Goal: Find specific page/section: Find specific page/section

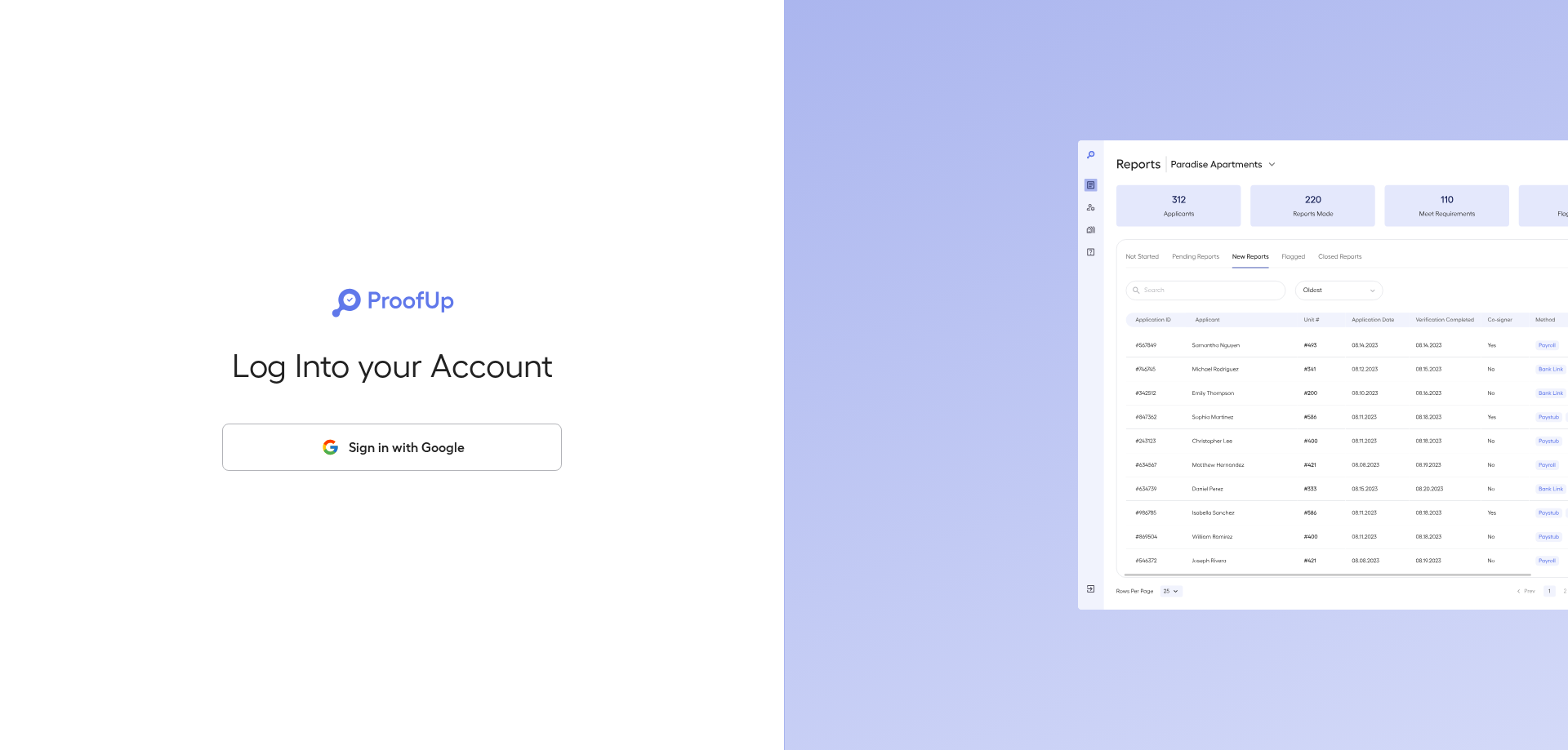
click at [413, 459] on button "Sign in with Google" at bounding box center [392, 447] width 339 height 48
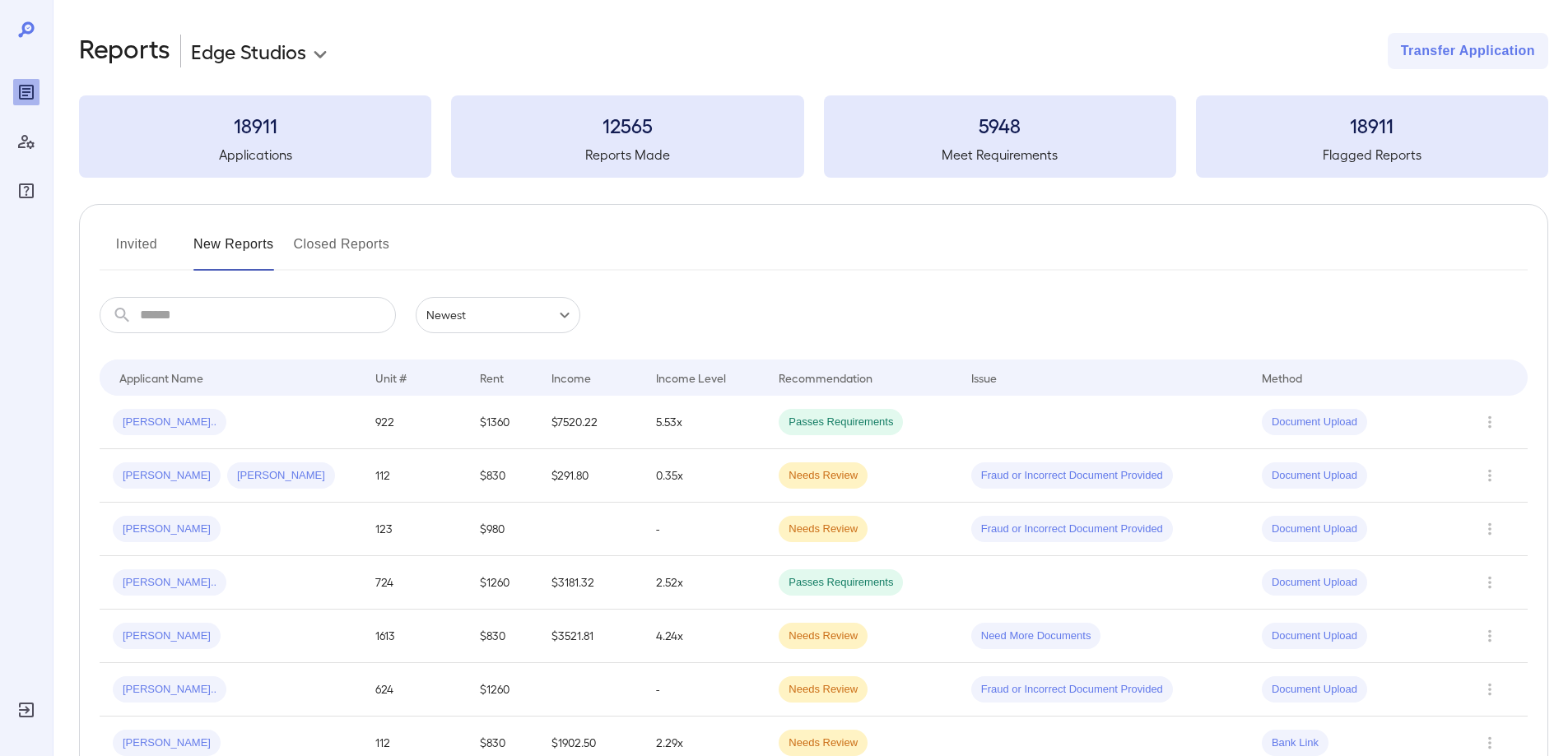
click at [304, 244] on button "Closed Reports" at bounding box center [342, 250] width 96 height 39
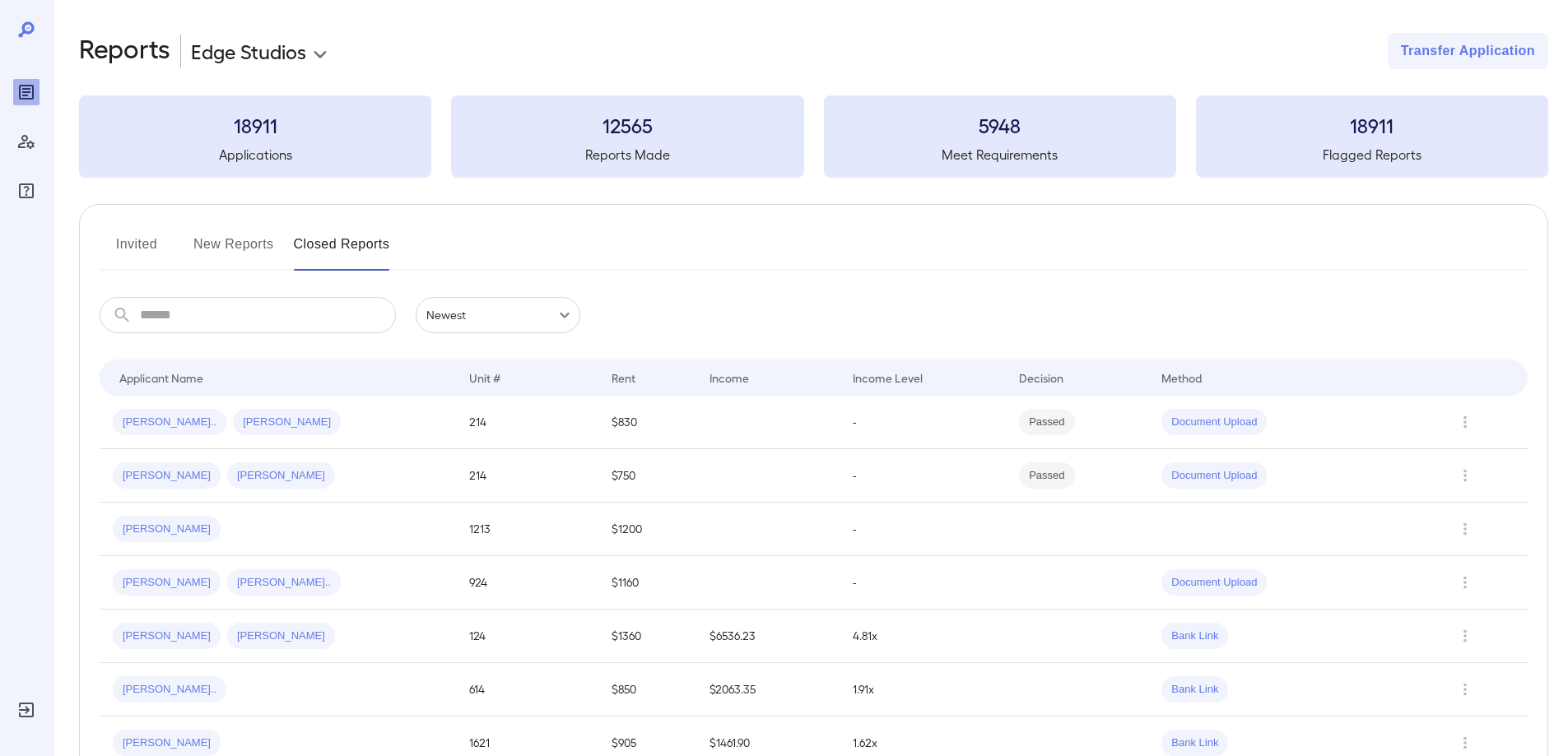
click at [149, 242] on button "Invited" at bounding box center [136, 250] width 74 height 39
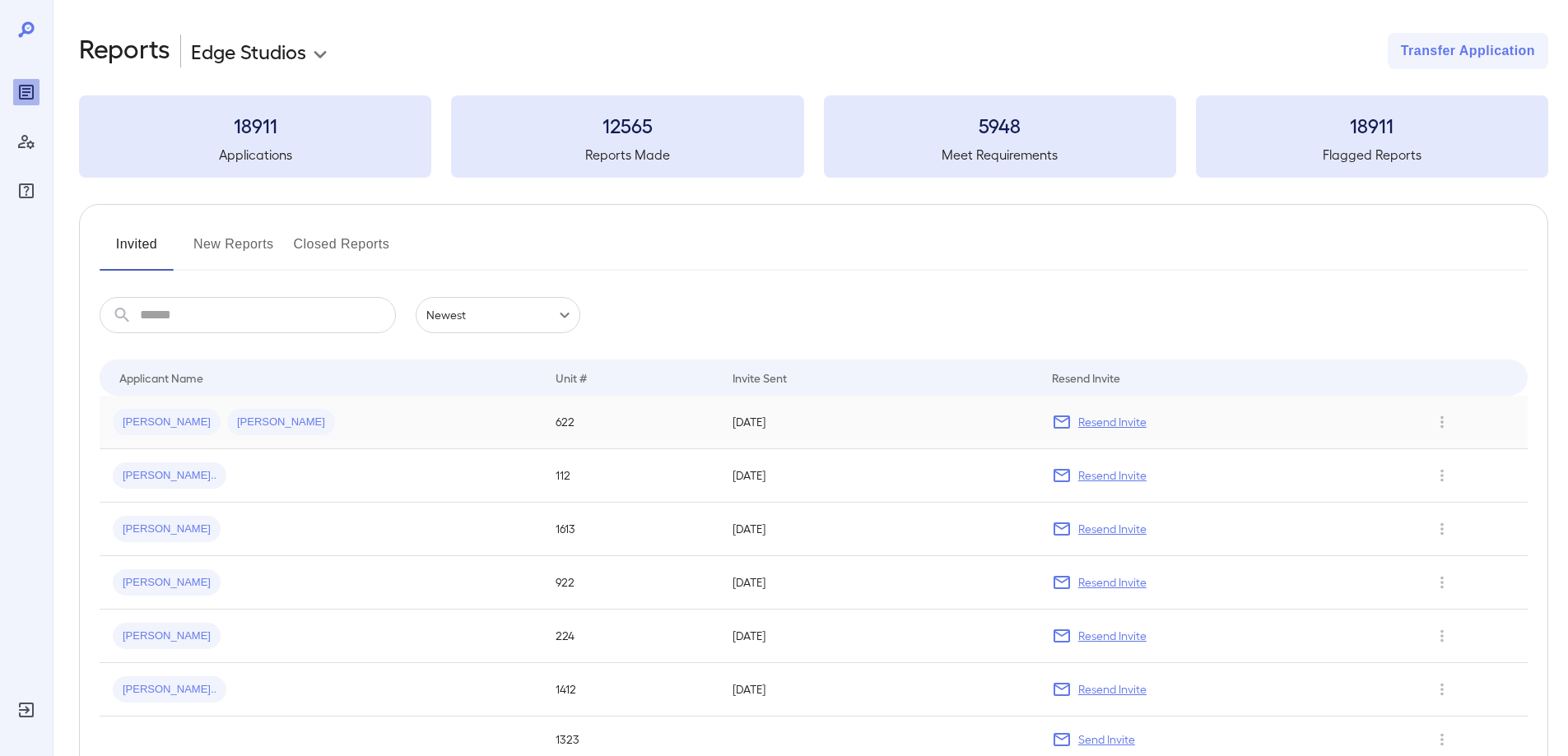
click at [481, 414] on div "[PERSON_NAME] [PERSON_NAME]" at bounding box center [321, 422] width 416 height 26
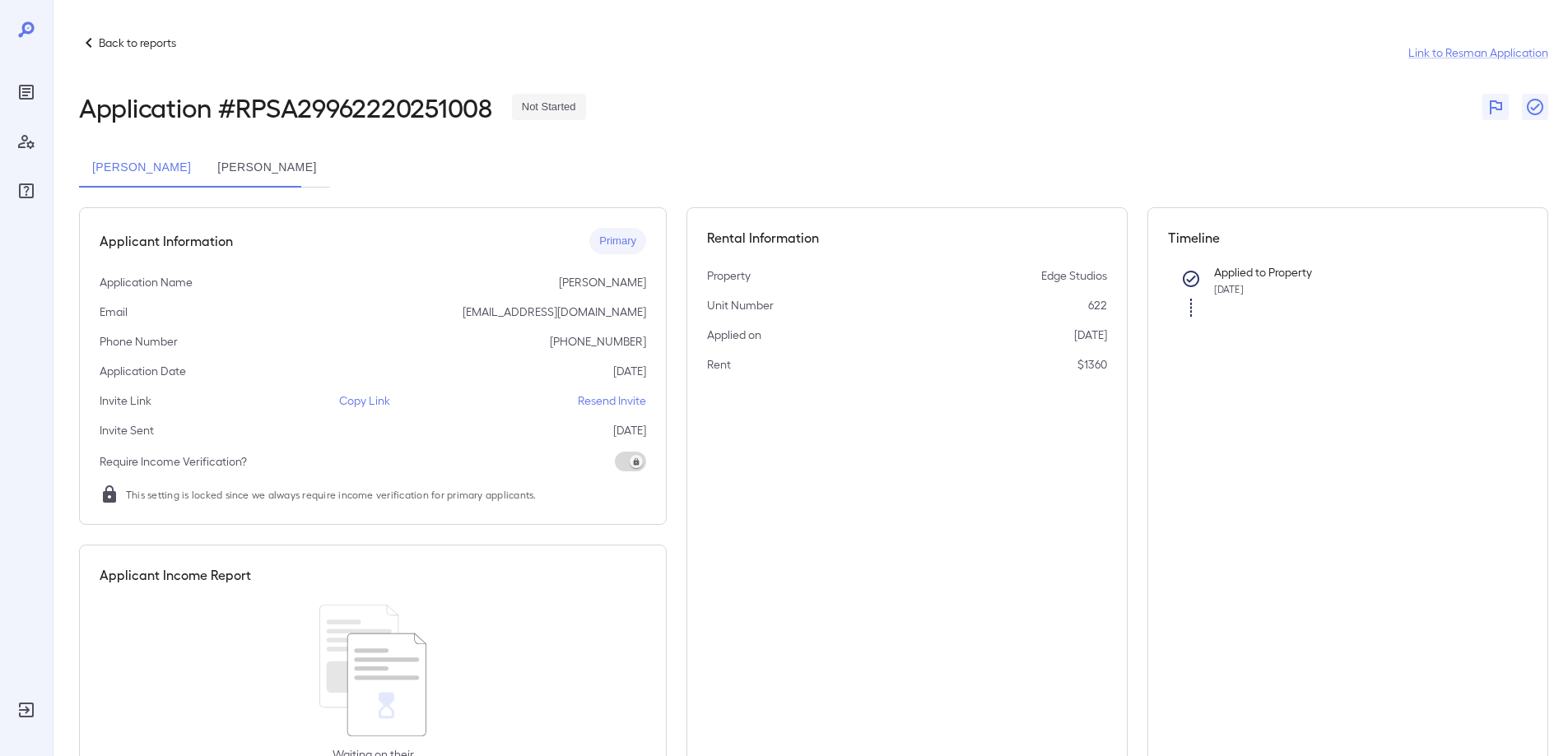
click at [329, 164] on button "[PERSON_NAME]" at bounding box center [266, 167] width 125 height 39
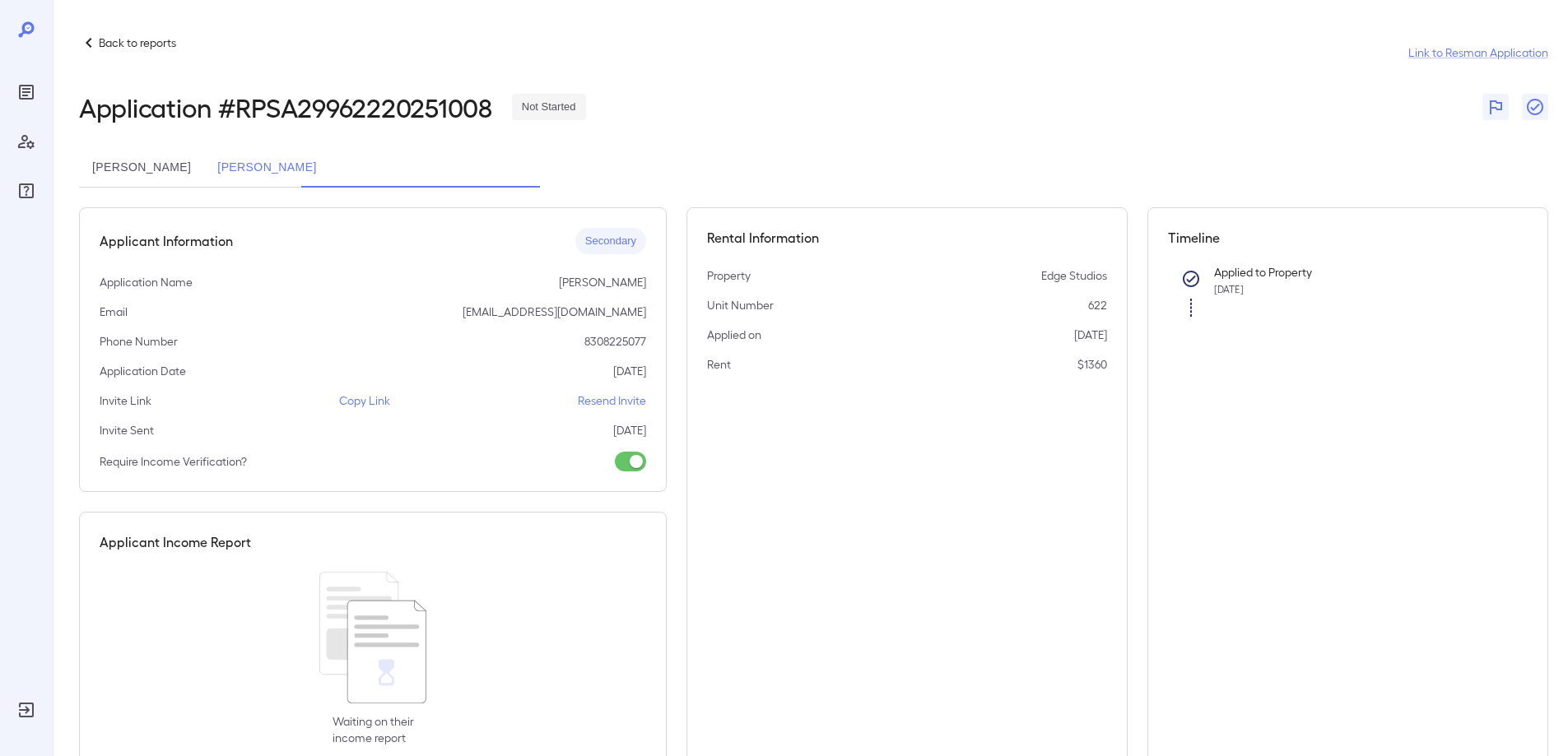
click at [89, 46] on icon at bounding box center [88, 42] width 6 height 10
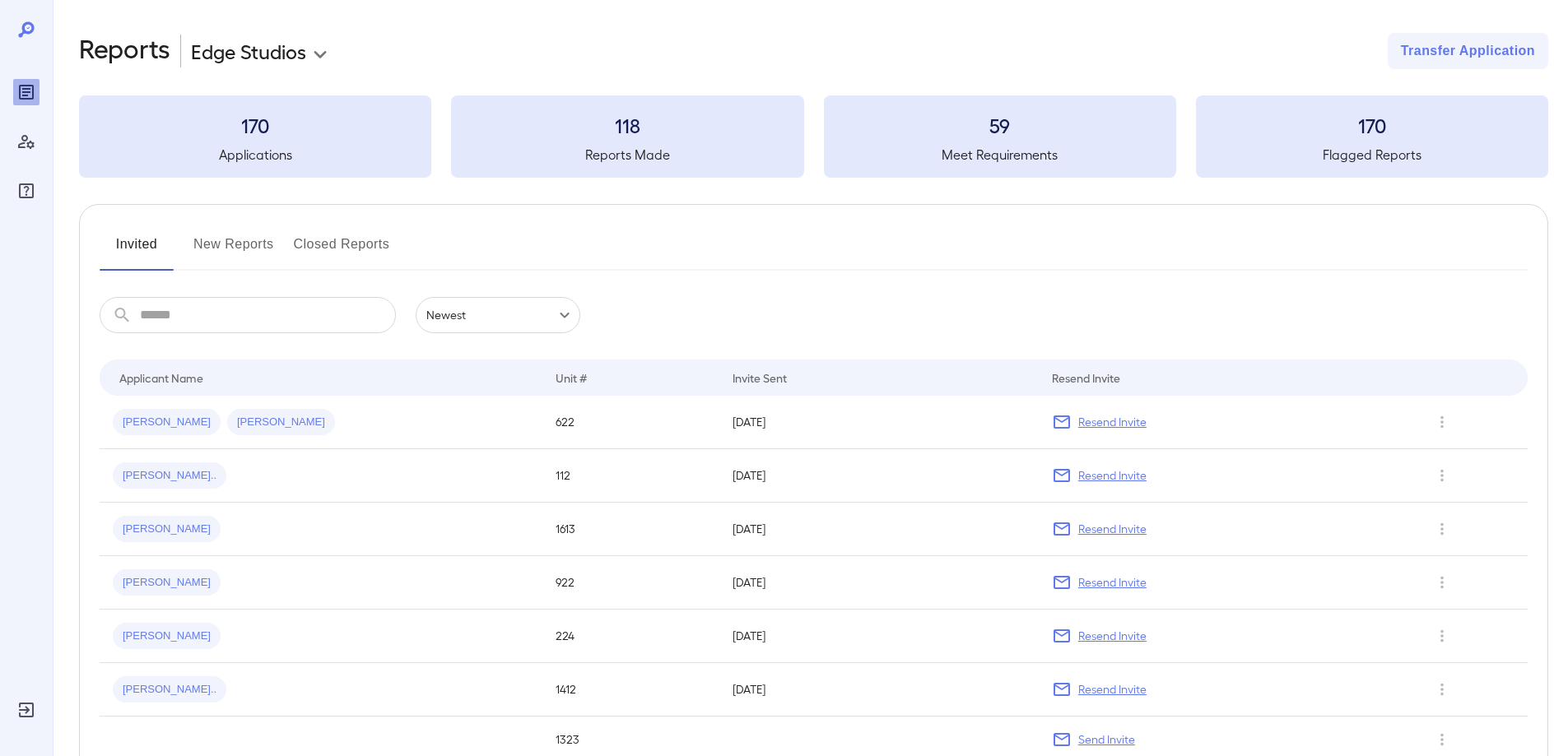
click at [237, 242] on button "New Reports" at bounding box center [234, 250] width 80 height 39
